Goal: Task Accomplishment & Management: Use online tool/utility

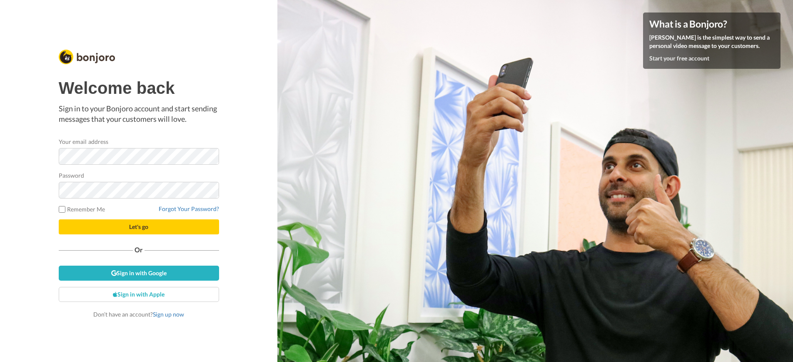
click at [143, 229] on span "Let's go" at bounding box center [138, 226] width 19 height 7
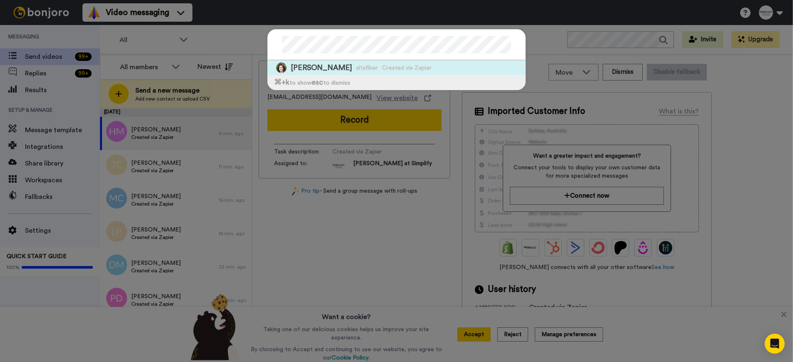
click at [339, 64] on span "[PERSON_NAME]" at bounding box center [321, 68] width 61 height 10
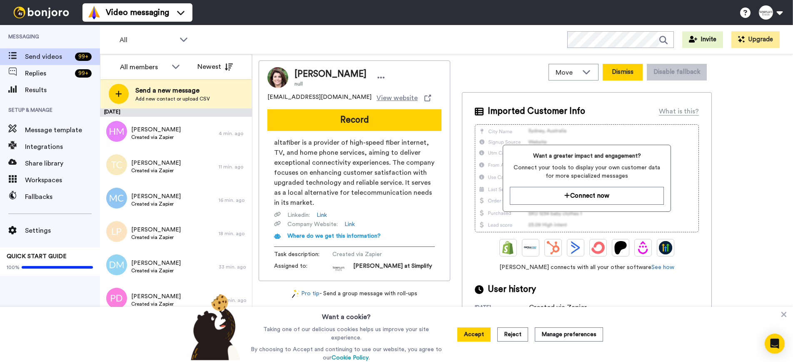
click at [624, 74] on button "Dismiss" at bounding box center [623, 72] width 40 height 17
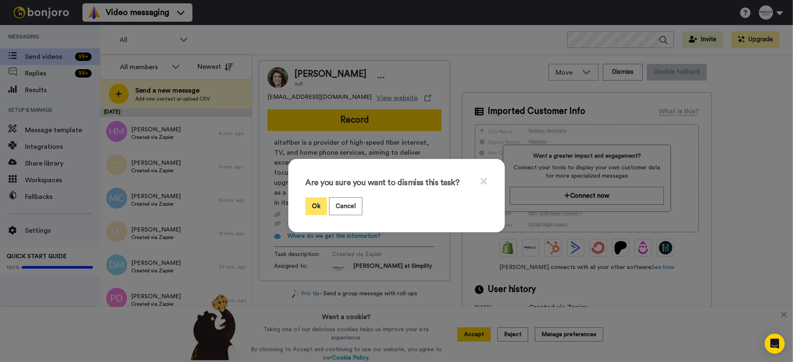
click at [313, 203] on button "Ok" at bounding box center [316, 206] width 22 height 18
